Goal: Use online tool/utility: Utilize a website feature to perform a specific function

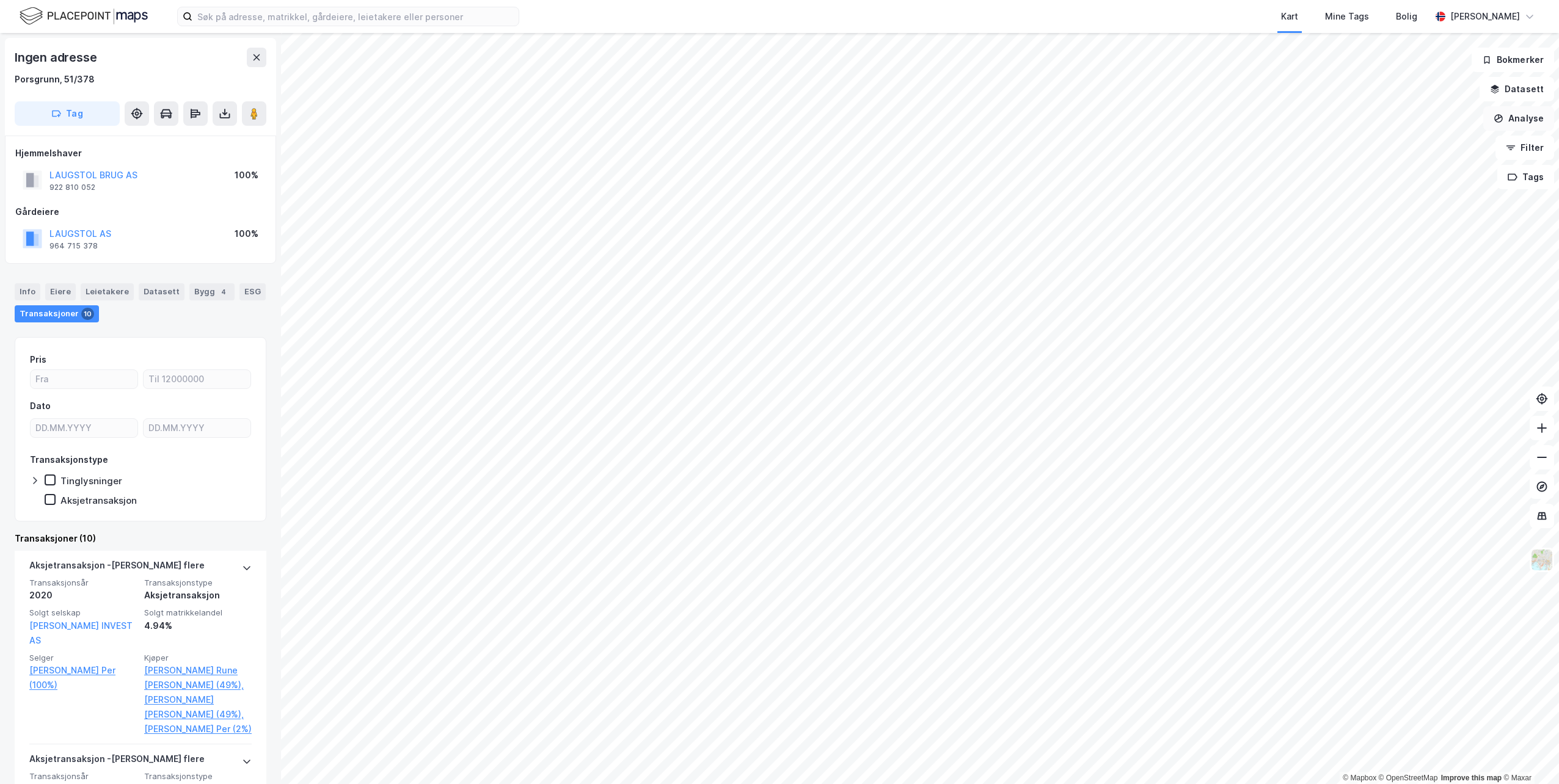
click at [1504, 122] on icon "button" at bounding box center [1498, 118] width 10 height 10
click at [1391, 148] on div "Tegn område" at bounding box center [1412, 144] width 106 height 10
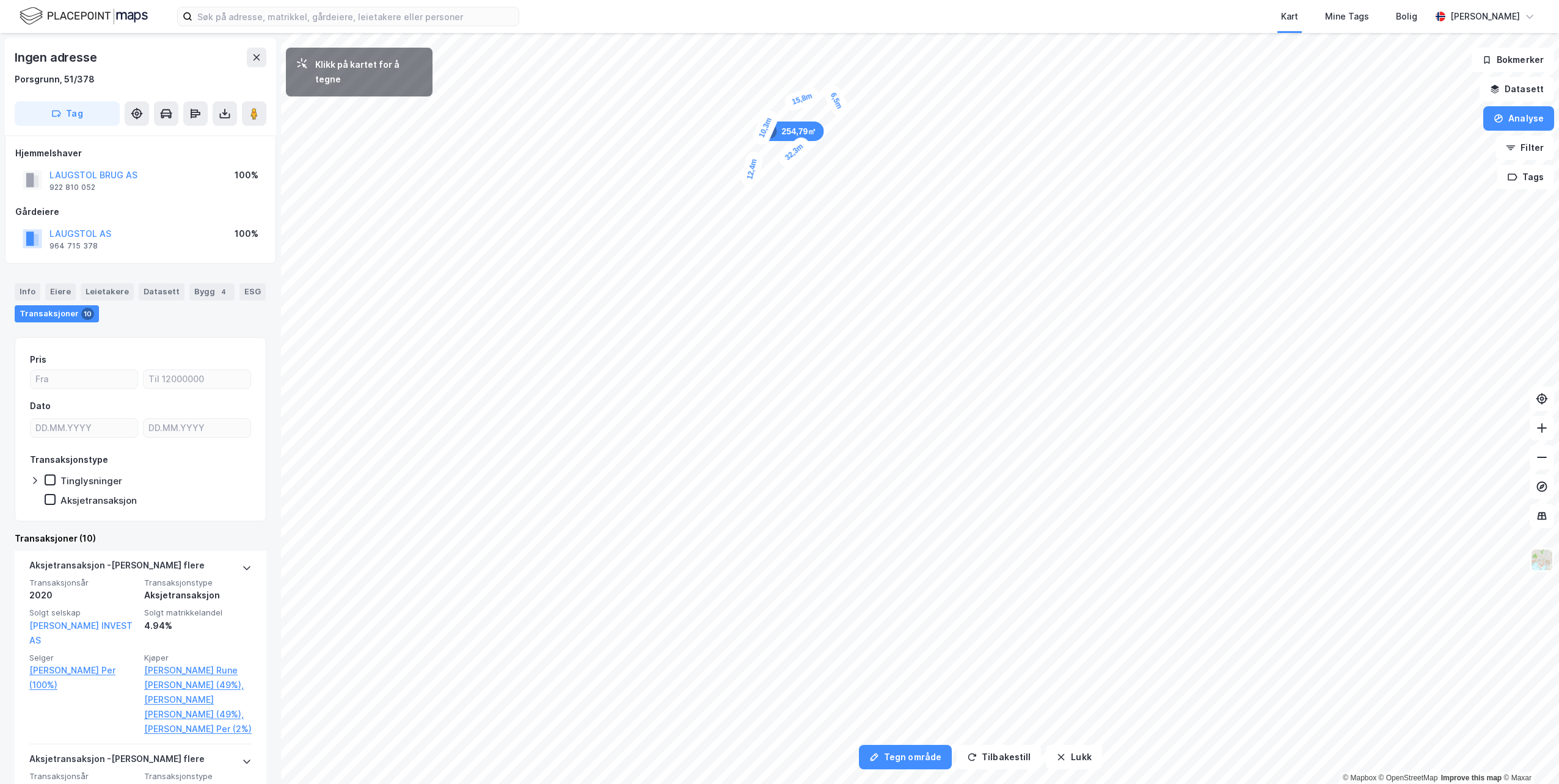
click at [842, 114] on div "6,5m" at bounding box center [836, 100] width 29 height 35
click at [867, 108] on div "6,8m" at bounding box center [852, 112] width 34 height 25
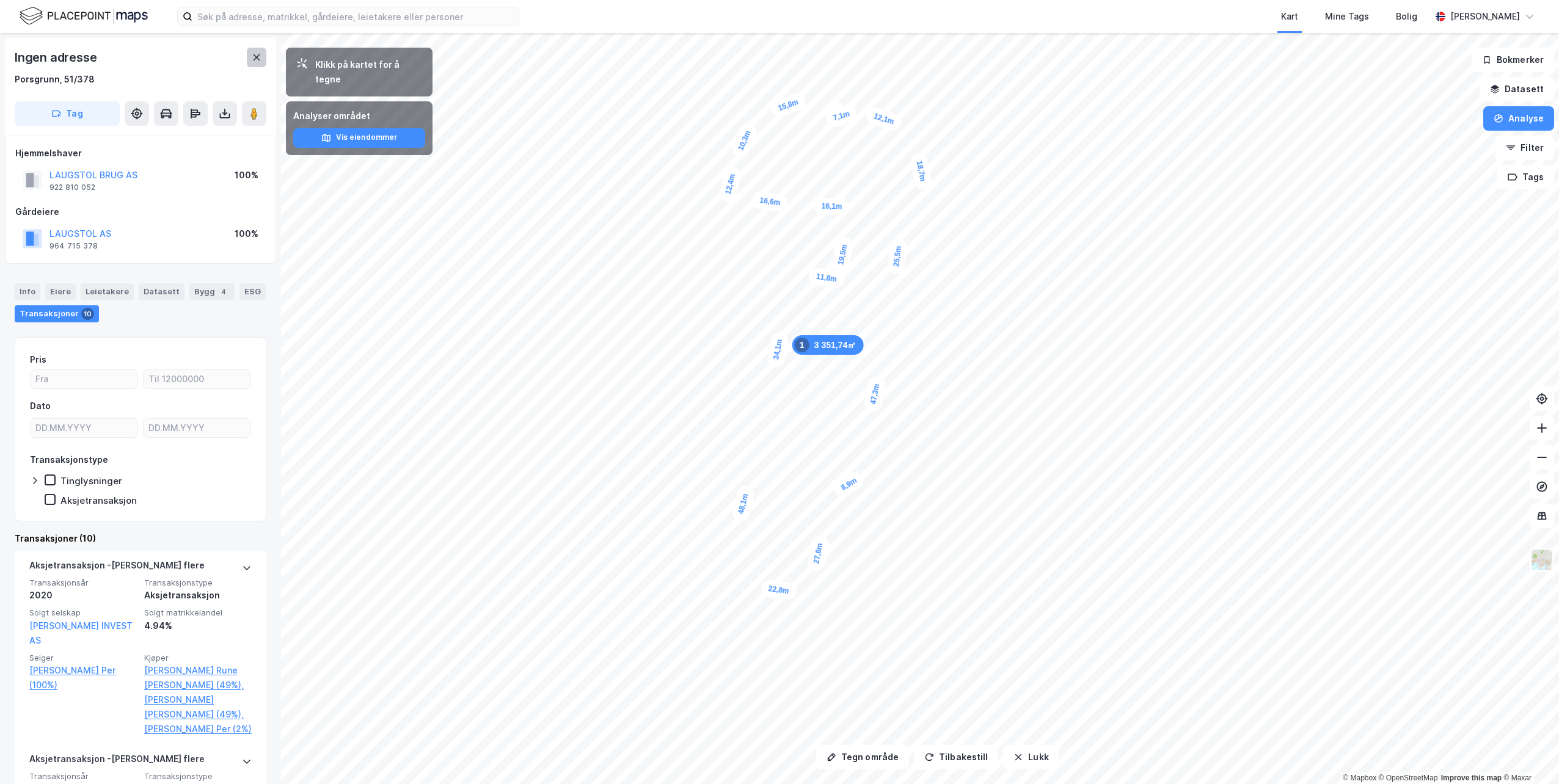
click at [262, 62] on button at bounding box center [256, 58] width 20 height 20
